Goal: Find contact information: Find contact information

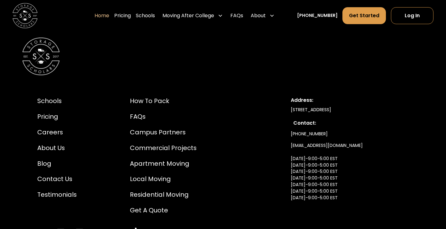
scroll to position [2063, 0]
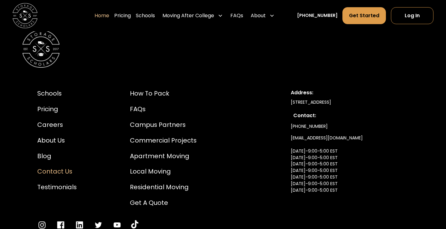
click at [53, 167] on div "Contact Us" at bounding box center [56, 171] width 39 height 9
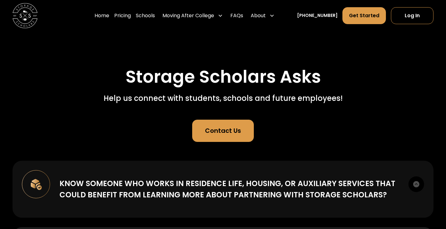
scroll to position [63, 0]
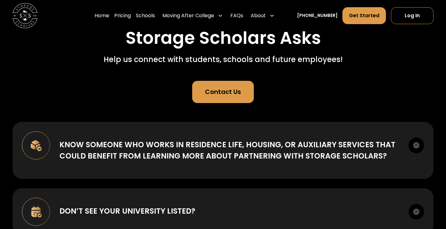
click at [224, 97] on link "Contact Us" at bounding box center [223, 92] width 62 height 23
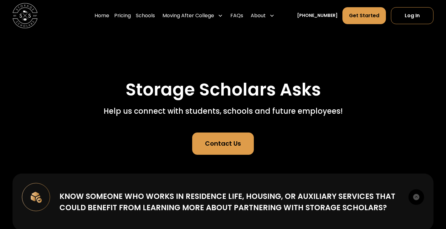
scroll to position [0, 0]
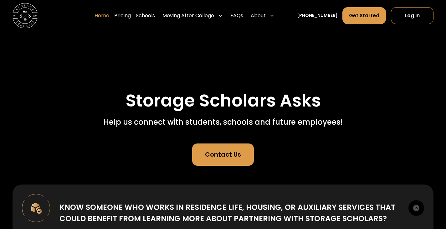
click at [109, 16] on link "Home" at bounding box center [101, 16] width 15 height 18
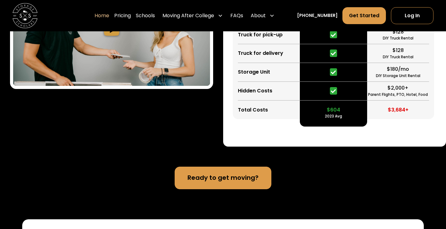
scroll to position [1219, 0]
